Goal: Task Accomplishment & Management: Use online tool/utility

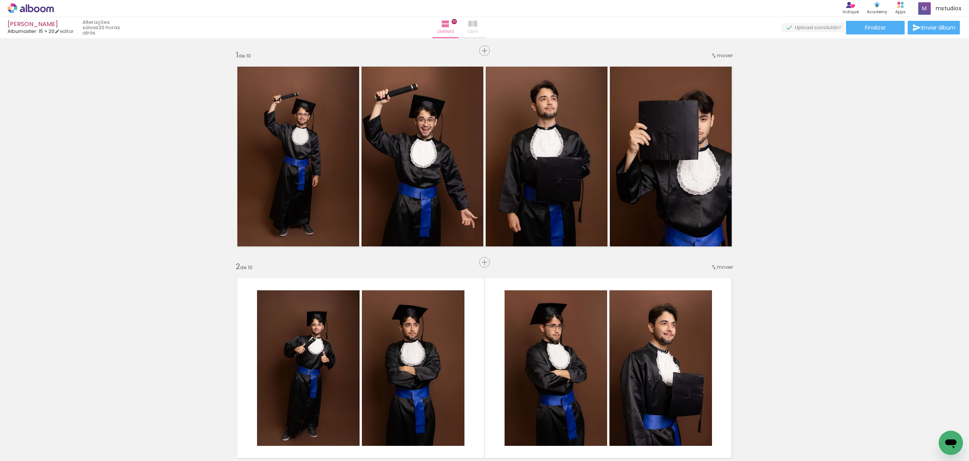
click at [477, 21] on iron-icon at bounding box center [472, 23] width 9 height 9
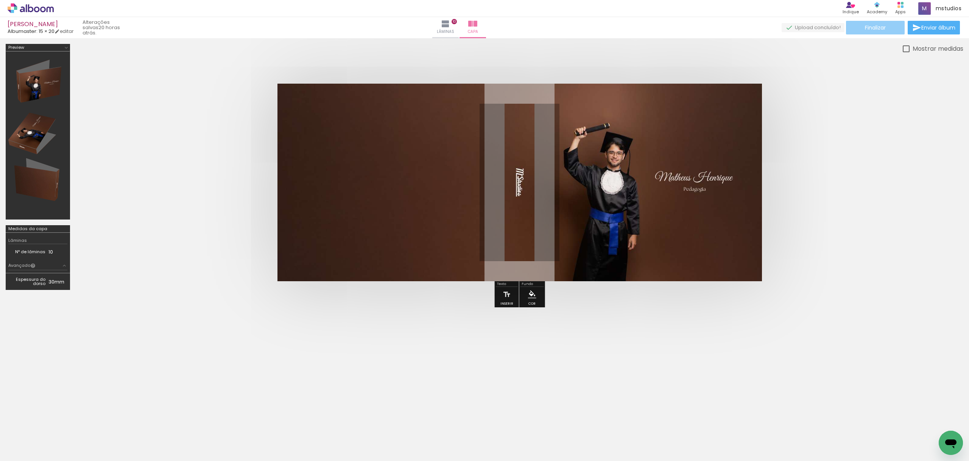
click at [878, 23] on paper-button "Finalizar" at bounding box center [875, 28] width 59 height 14
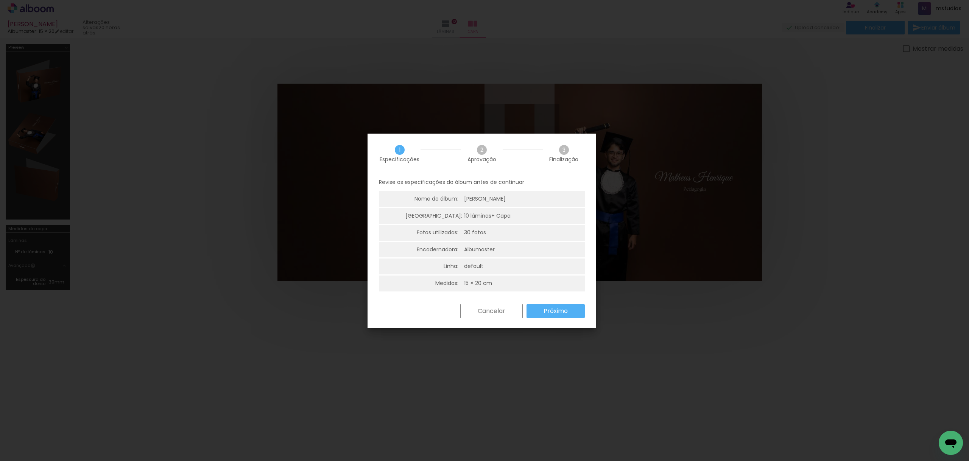
click at [0, 0] on slot "Próximo" at bounding box center [0, 0] width 0 height 0
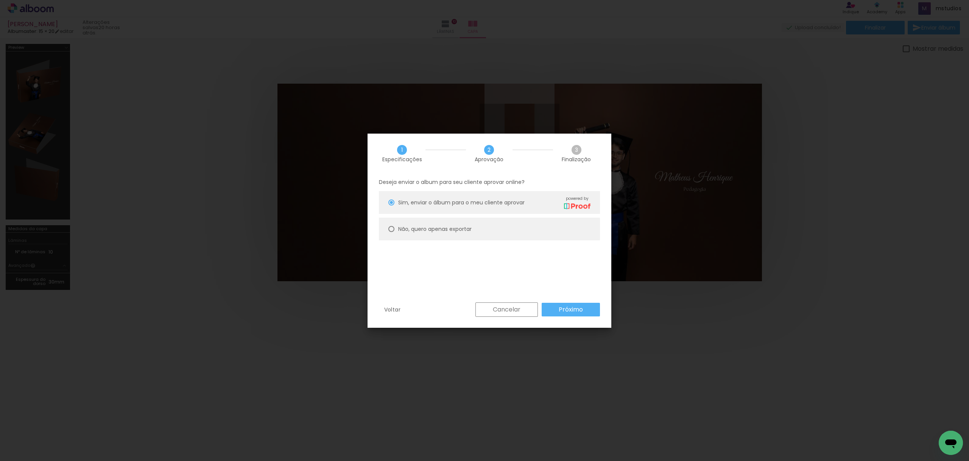
click at [0, 0] on slot "Próximo" at bounding box center [0, 0] width 0 height 0
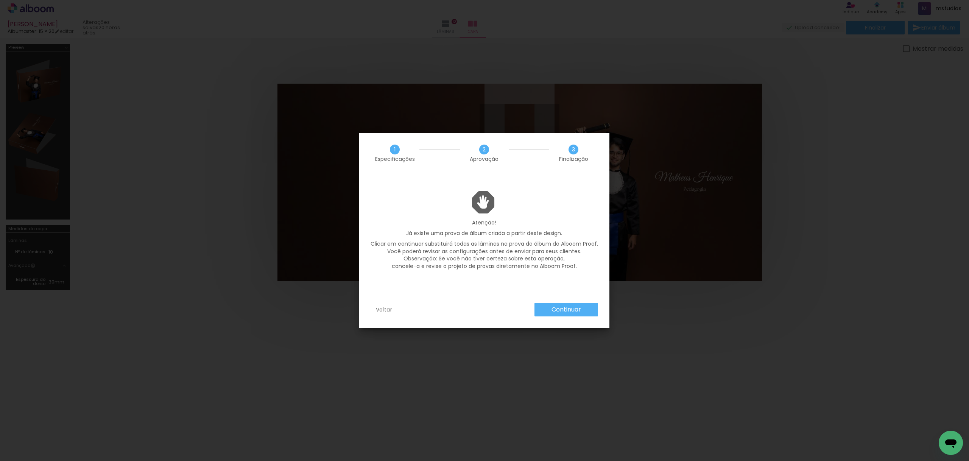
click at [0, 0] on slot "Continuar" at bounding box center [0, 0] width 0 height 0
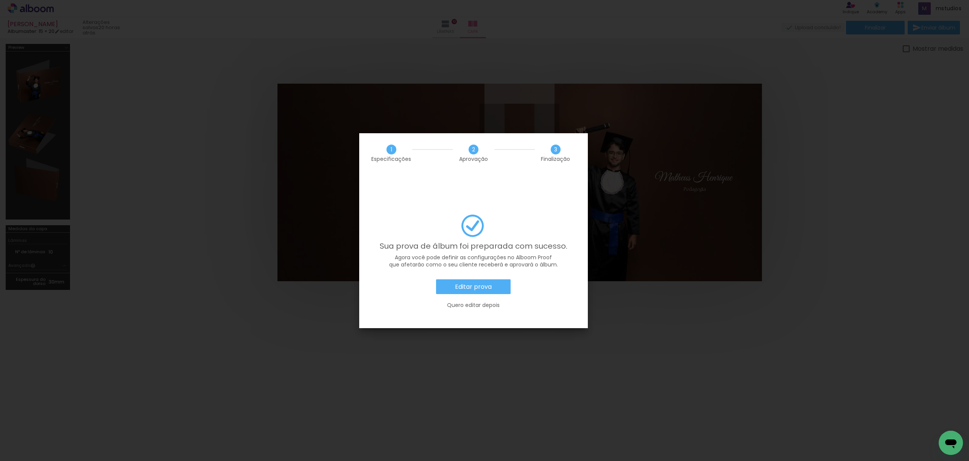
click at [0, 0] on slot "Editar prova" at bounding box center [0, 0] width 0 height 0
